Goal: Find specific page/section: Find specific page/section

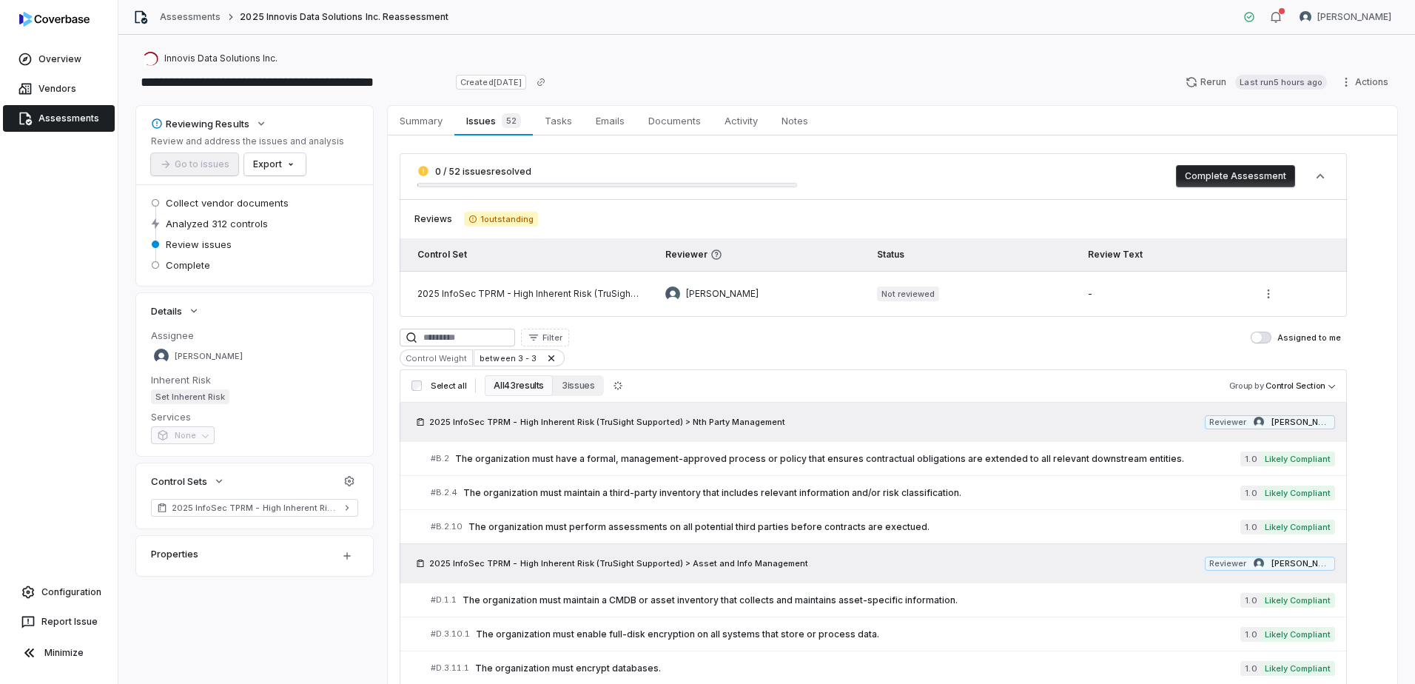
click at [74, 113] on link "Assessments" at bounding box center [59, 118] width 112 height 27
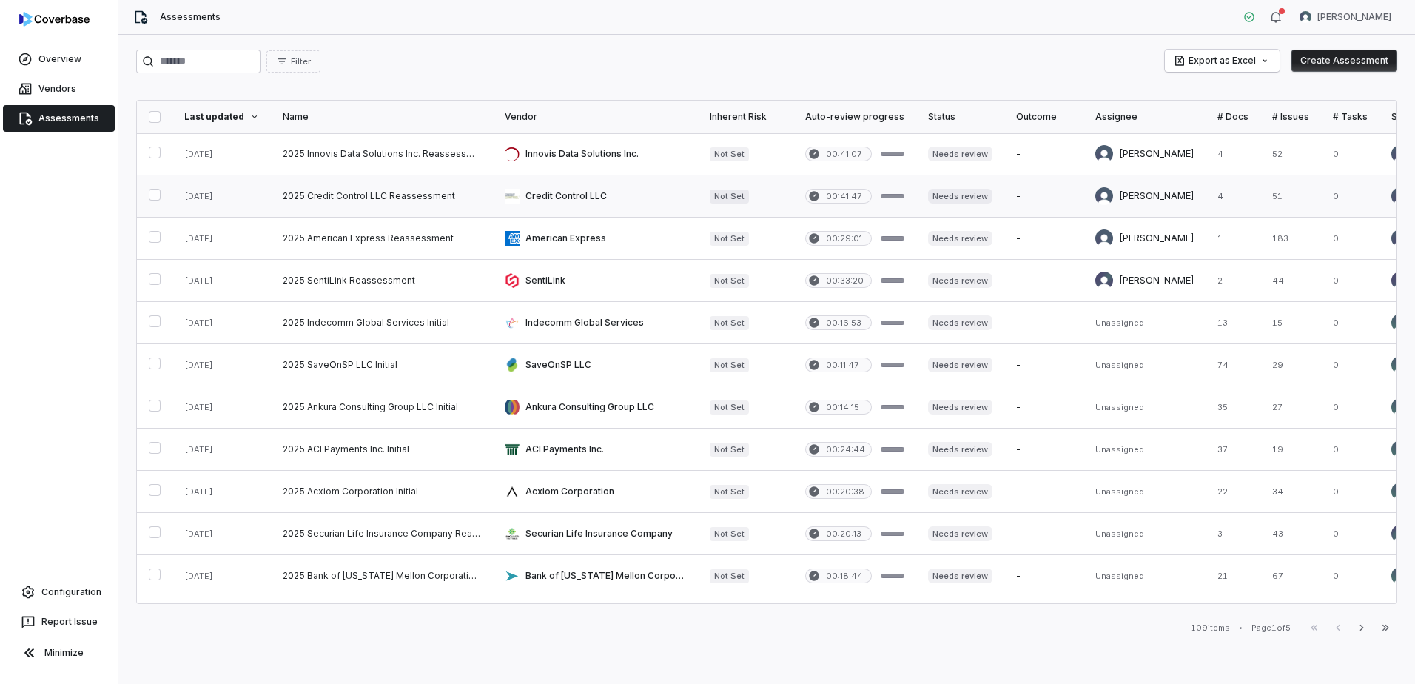
click at [565, 193] on link at bounding box center [595, 195] width 205 height 41
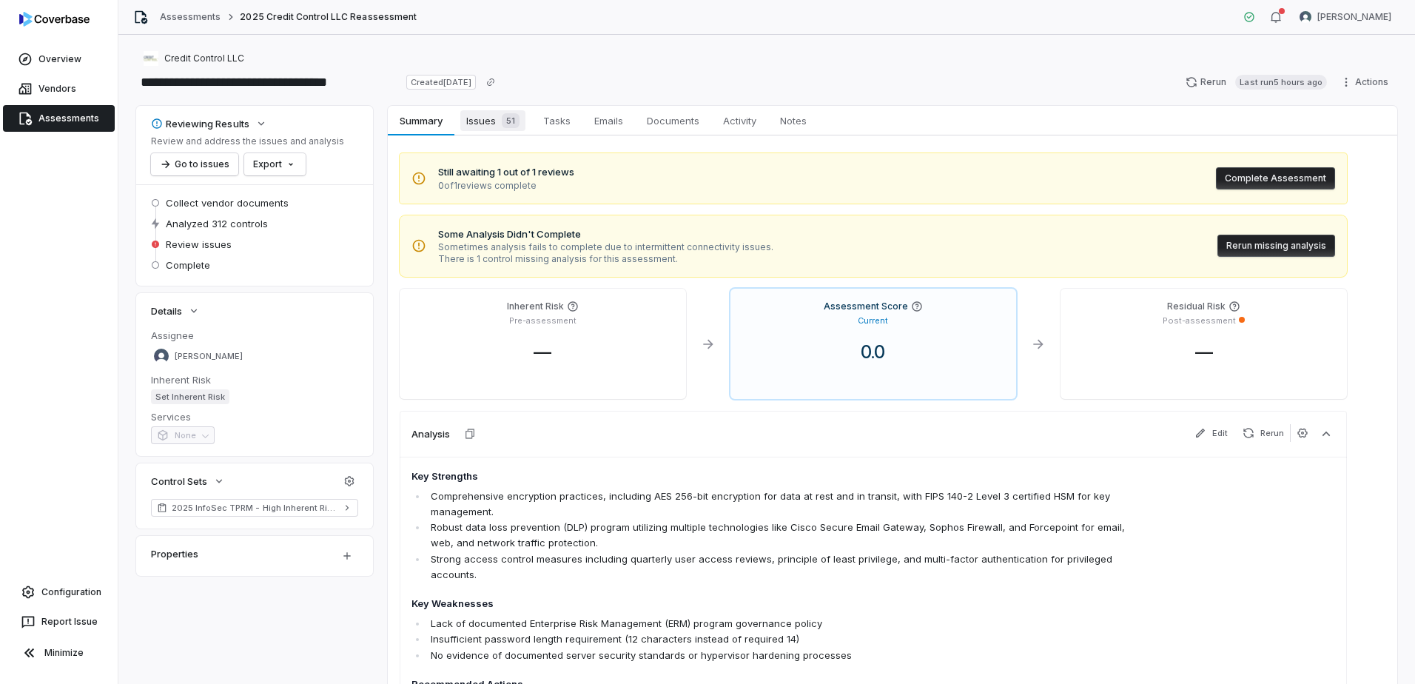
click at [493, 127] on span "Issues 51" at bounding box center [492, 120] width 65 height 21
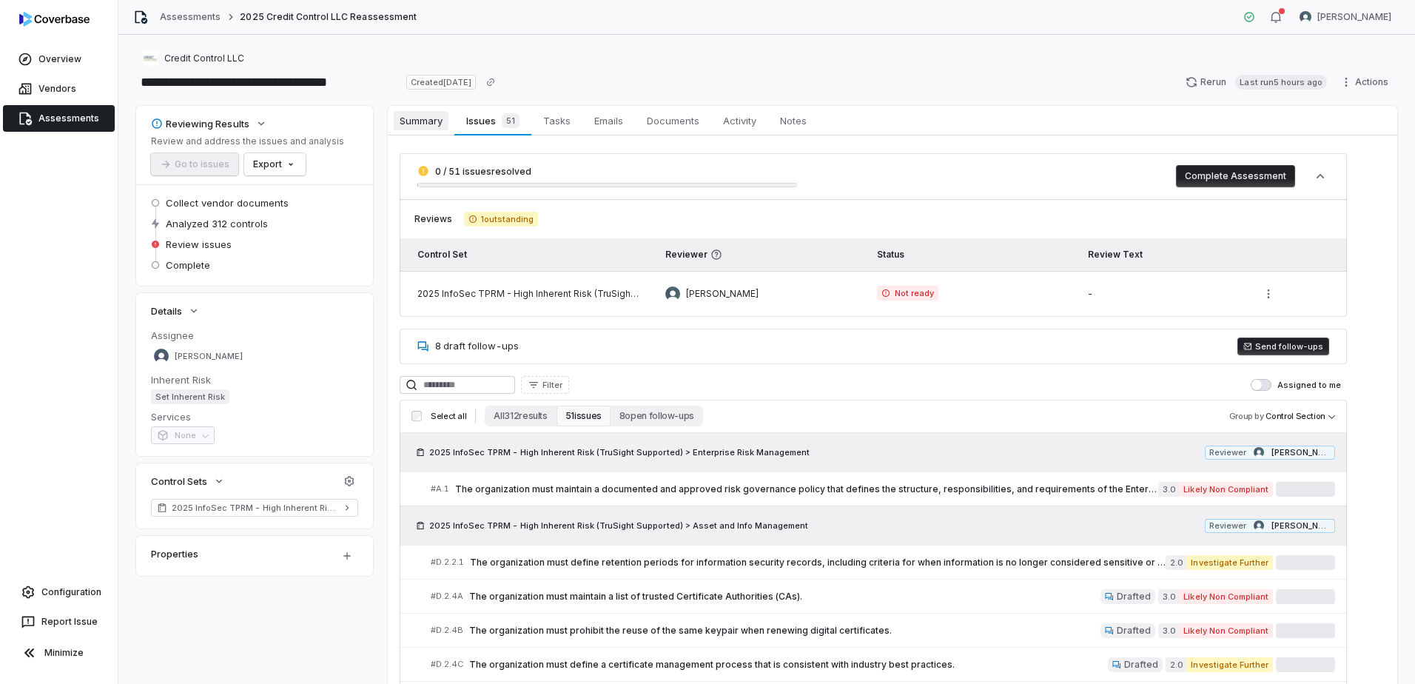
click at [416, 126] on span "Summary" at bounding box center [421, 120] width 55 height 19
